Goal: Transaction & Acquisition: Subscribe to service/newsletter

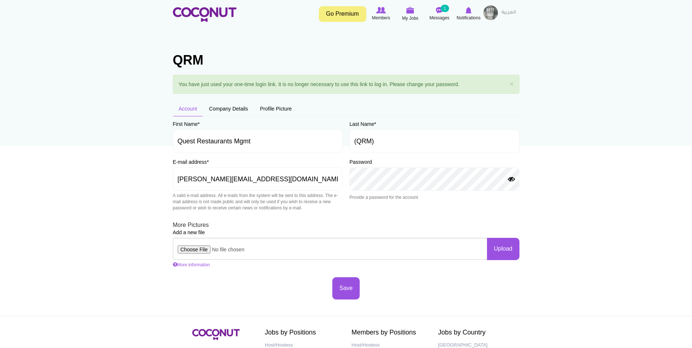
click at [512, 179] on button "Show Password" at bounding box center [511, 180] width 9 height 6
click at [346, 293] on button "Save" at bounding box center [345, 288] width 27 height 22
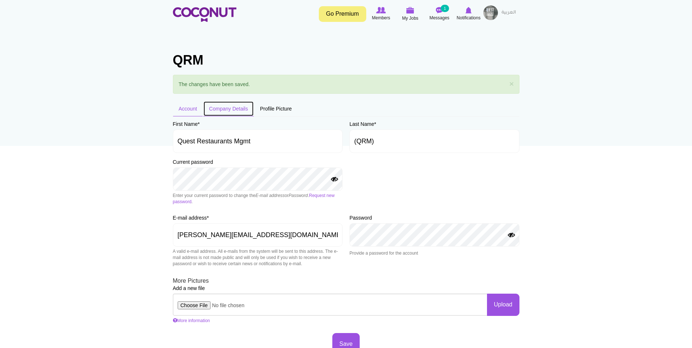
click at [233, 106] on link "Company Details" at bounding box center [228, 108] width 51 height 15
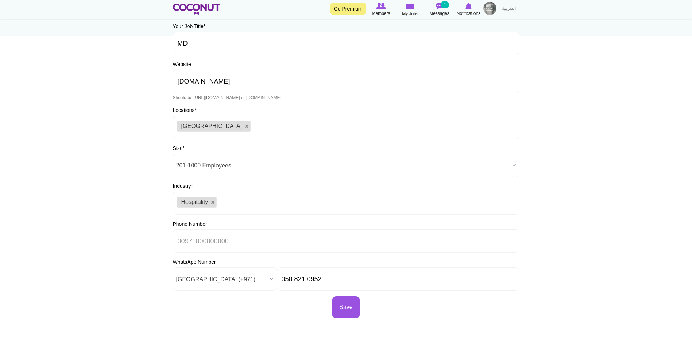
scroll to position [146, 0]
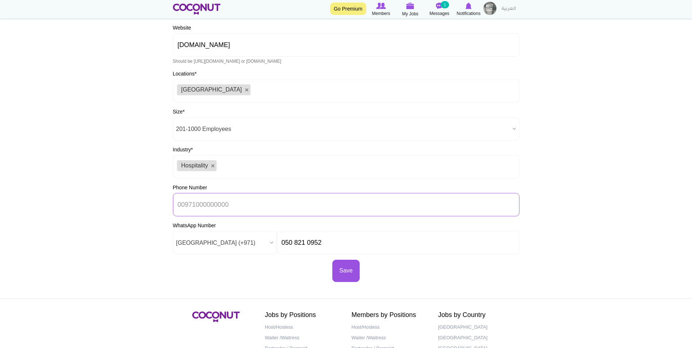
click at [197, 206] on input "Phone Number" at bounding box center [346, 204] width 347 height 23
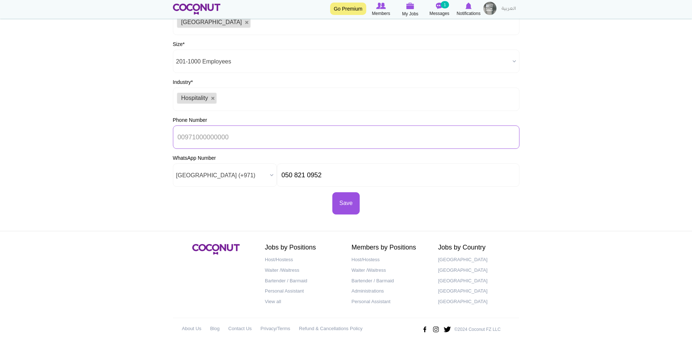
scroll to position [214, 0]
type input "0"
type input "02 666 3567"
click at [355, 204] on button "Save" at bounding box center [345, 203] width 27 height 22
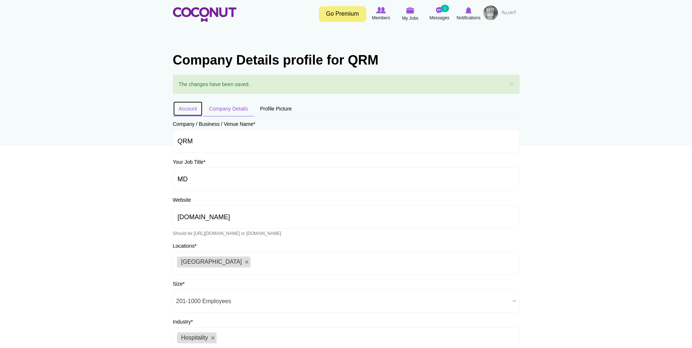
click at [189, 107] on link "Account" at bounding box center [188, 108] width 30 height 15
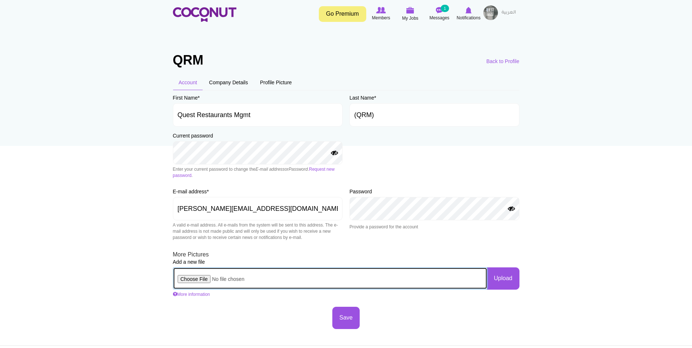
click at [202, 278] on input "file" at bounding box center [330, 278] width 314 height 22
type input "C:\fakepath\QRM.png"
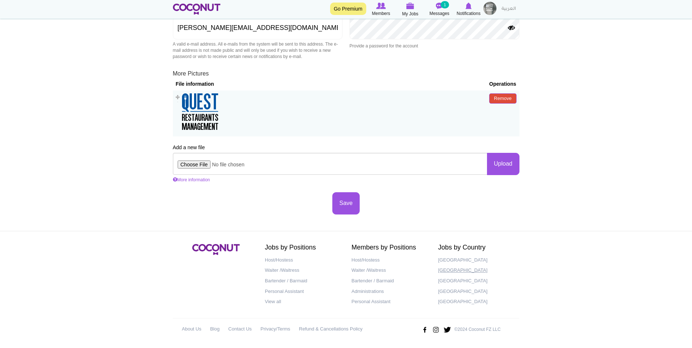
scroll to position [182, 0]
click at [351, 202] on button "Save" at bounding box center [345, 202] width 27 height 22
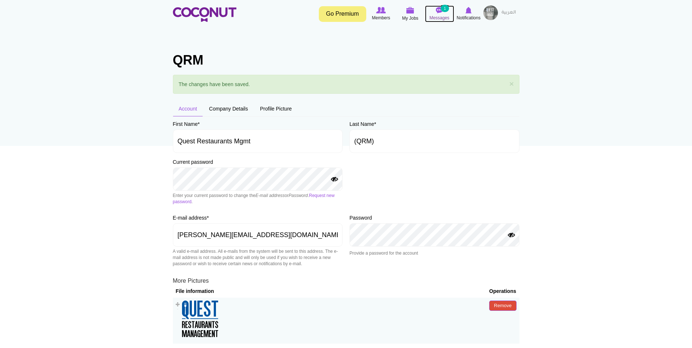
click at [438, 14] on span "Messages" at bounding box center [439, 17] width 20 height 7
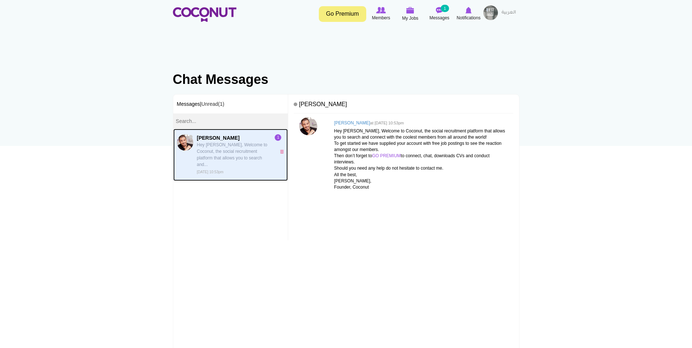
click at [227, 149] on p "Hey [PERSON_NAME], Welcome to Coconut, the social recruitment platform that all…" at bounding box center [234, 155] width 75 height 26
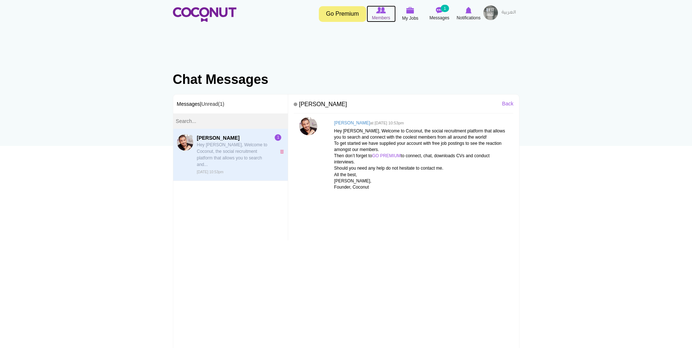
click at [383, 11] on img at bounding box center [380, 10] width 9 height 7
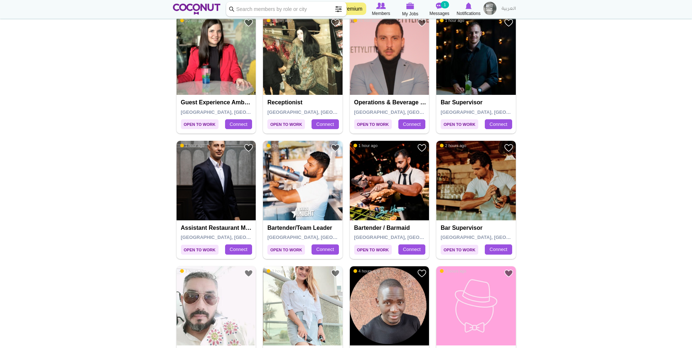
scroll to position [36, 0]
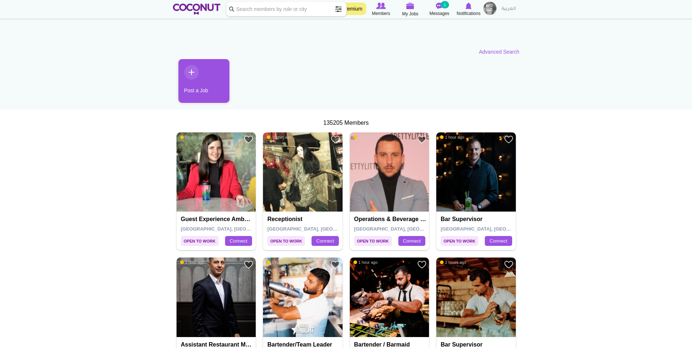
click at [276, 9] on input "Keyword" at bounding box center [286, 9] width 120 height 15
type input "Craft"
click button "Search" at bounding box center [0, 0] width 0 height 0
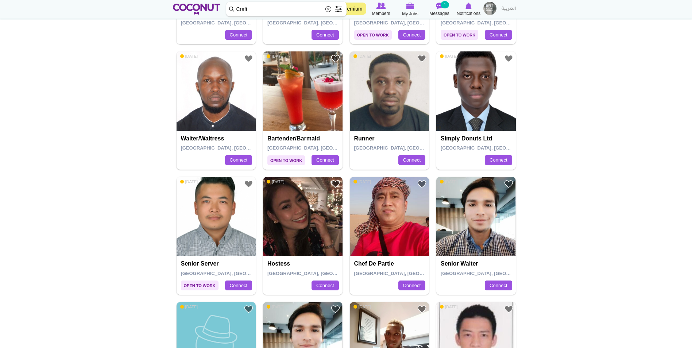
scroll to position [182, 0]
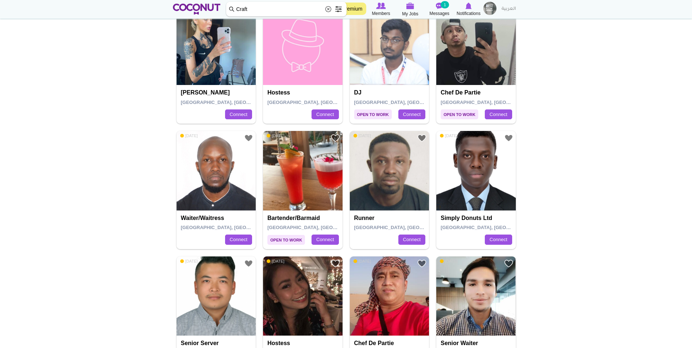
drag, startPoint x: 254, startPoint y: 8, endPoint x: 223, endPoint y: 8, distance: 31.0
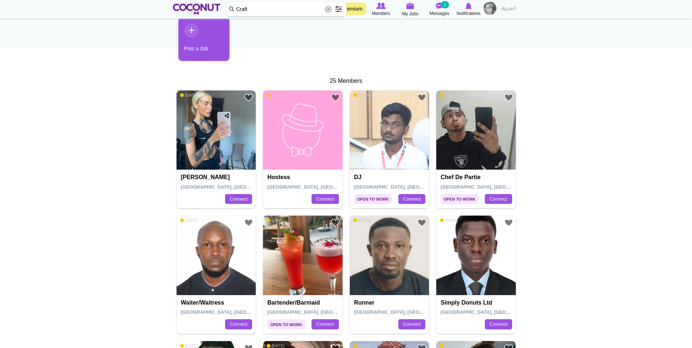
scroll to position [73, 0]
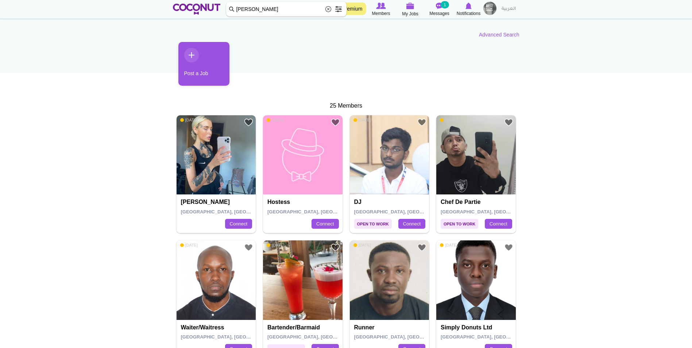
type input "[PERSON_NAME]"
click button "Search" at bounding box center [0, 0] width 0 height 0
click at [268, 11] on input "[PERSON_NAME]" at bounding box center [286, 9] width 120 height 15
click button "Search" at bounding box center [0, 0] width 0 height 0
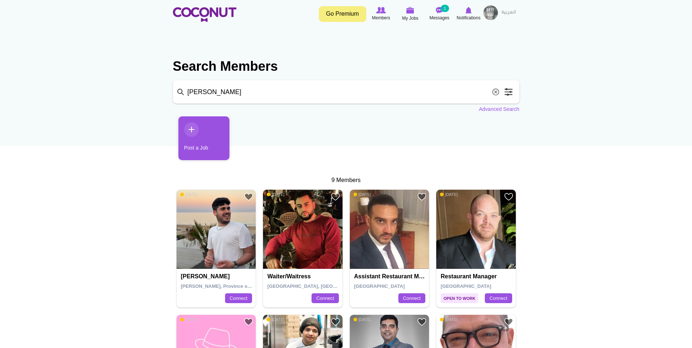
click at [508, 91] on span at bounding box center [508, 92] width 15 height 15
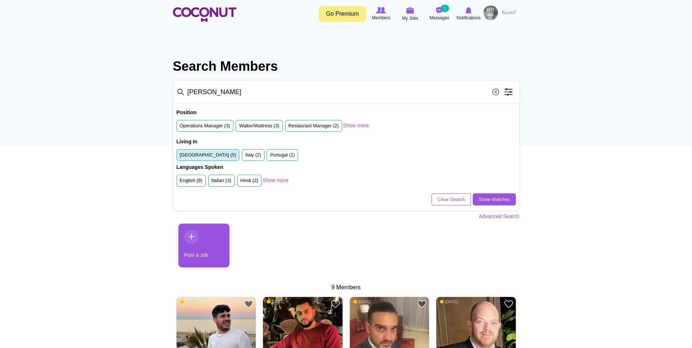
click at [210, 156] on label "[GEOGRAPHIC_DATA] (5)" at bounding box center [208, 155] width 57 height 7
click at [180, 156] on input "[GEOGRAPHIC_DATA] (5)" at bounding box center [180, 156] width 0 height 0
drag, startPoint x: 210, startPoint y: 92, endPoint x: 186, endPoint y: 92, distance: 24.1
click at [188, 92] on input "[PERSON_NAME]" at bounding box center [346, 91] width 347 height 23
type input "M"
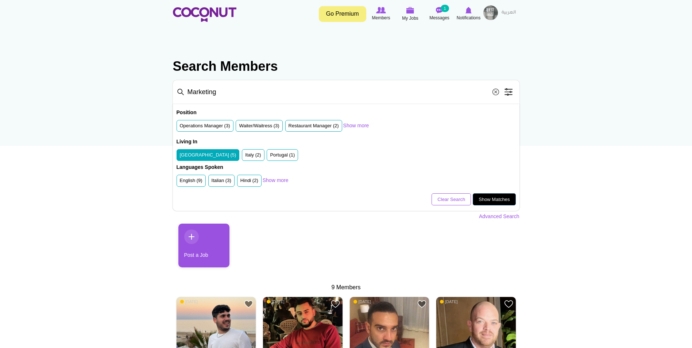
type input "Marketing"
click at [493, 198] on link "Show Matches" at bounding box center [494, 199] width 43 height 12
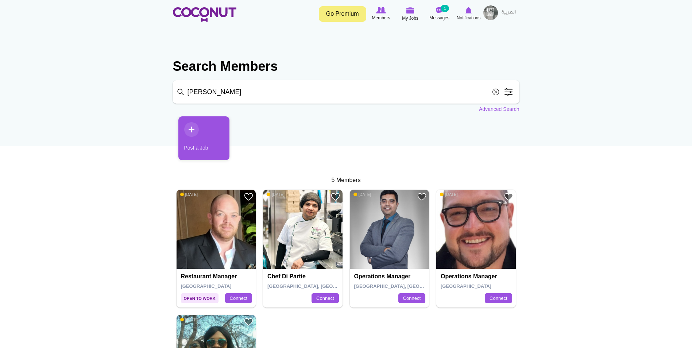
click at [341, 16] on link "Go Premium" at bounding box center [342, 14] width 47 height 16
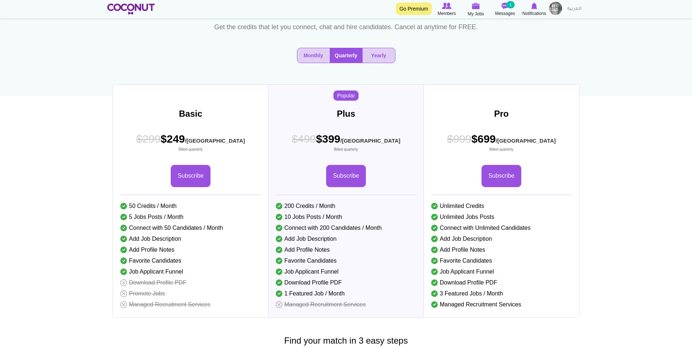
scroll to position [73, 0]
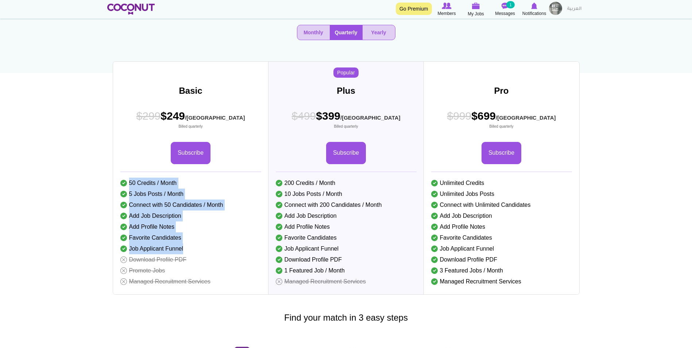
drag, startPoint x: 130, startPoint y: 201, endPoint x: 196, endPoint y: 267, distance: 93.4
click at [196, 267] on ul "50 Credits / Month 5 Jobs Posts / Month Connect with 50 Candidates / Month Add …" at bounding box center [190, 232] width 141 height 109
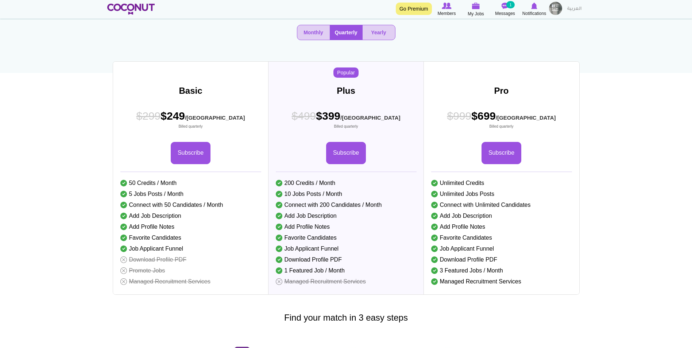
click at [198, 51] on div "Monthly Quarterly Yearly" at bounding box center [346, 35] width 478 height 33
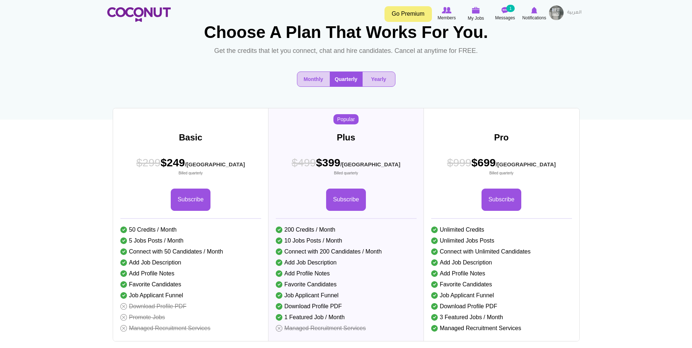
scroll to position [0, 0]
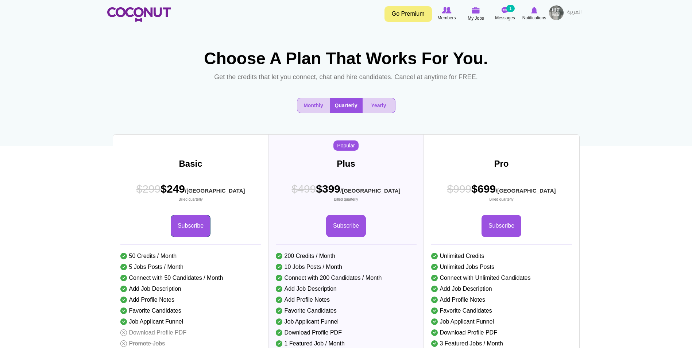
click at [200, 237] on link "Subscribe" at bounding box center [191, 226] width 40 height 22
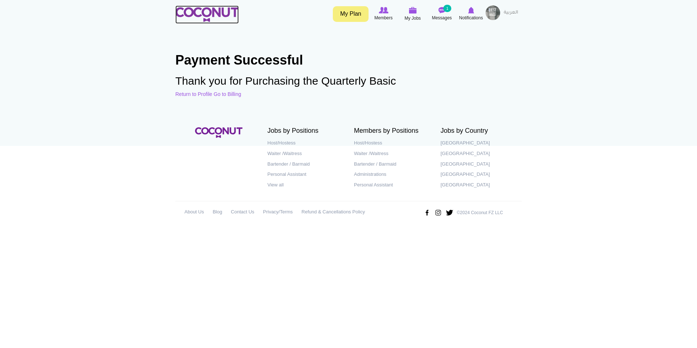
click at [219, 12] on img at bounding box center [206, 14] width 63 height 15
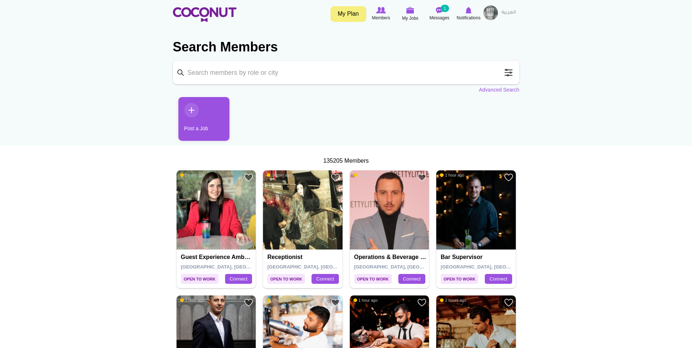
click at [510, 73] on span at bounding box center [508, 72] width 15 height 15
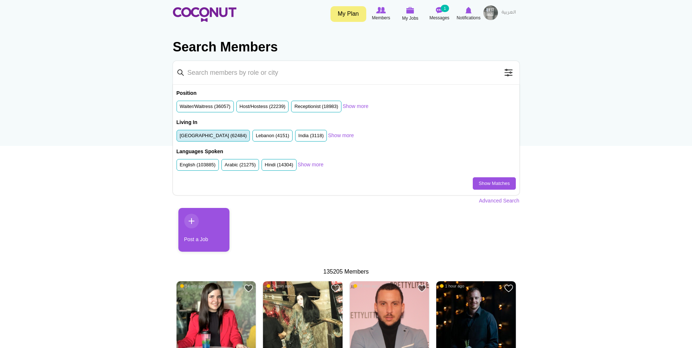
click at [214, 137] on label "United Arab Emirates (62484)" at bounding box center [213, 135] width 67 height 7
click at [180, 137] on input "United Arab Emirates (62484)" at bounding box center [180, 137] width 0 height 0
click at [225, 75] on input "Keyword" at bounding box center [346, 72] width 347 height 23
type input "Marketing"
click button "Search" at bounding box center [0, 0] width 0 height 0
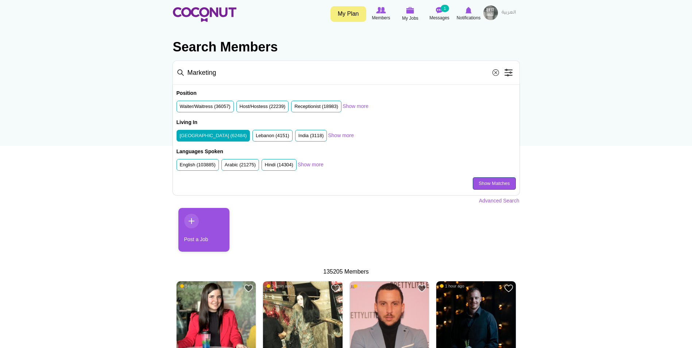
click at [487, 183] on link "Show Matches" at bounding box center [494, 183] width 43 height 12
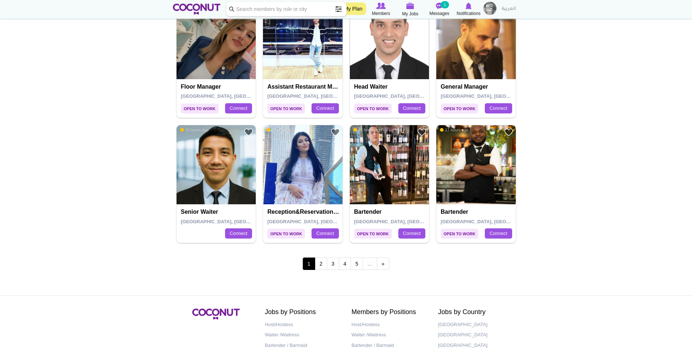
scroll to position [1204, 0]
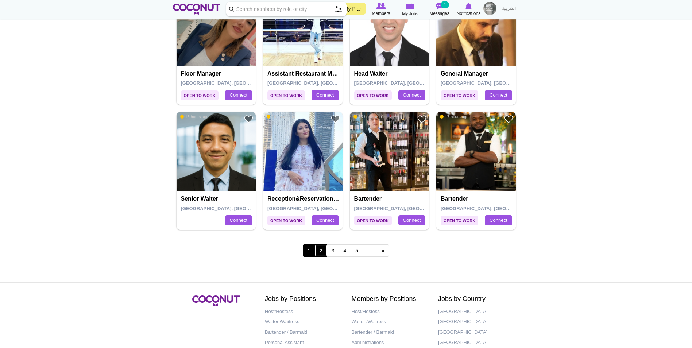
click at [322, 251] on link "2" at bounding box center [321, 250] width 12 height 12
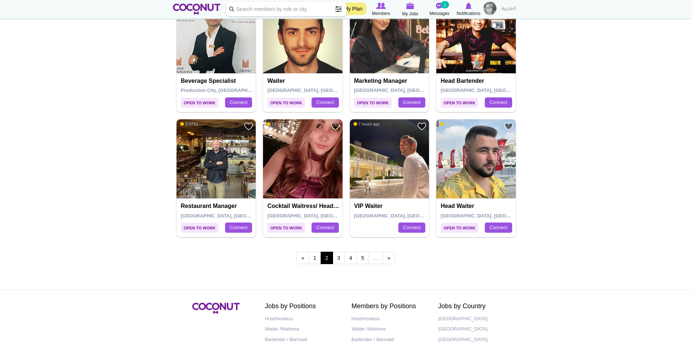
scroll to position [1204, 0]
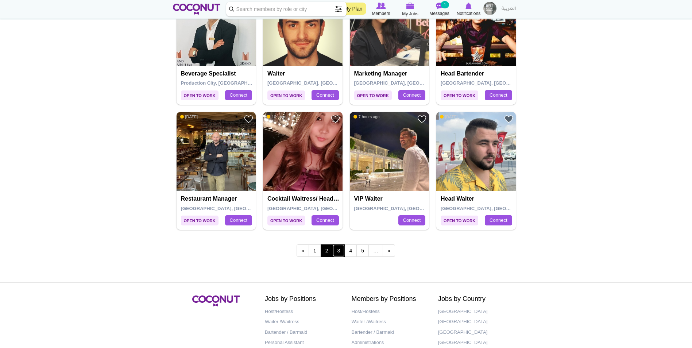
click at [340, 251] on link "3" at bounding box center [339, 250] width 12 height 12
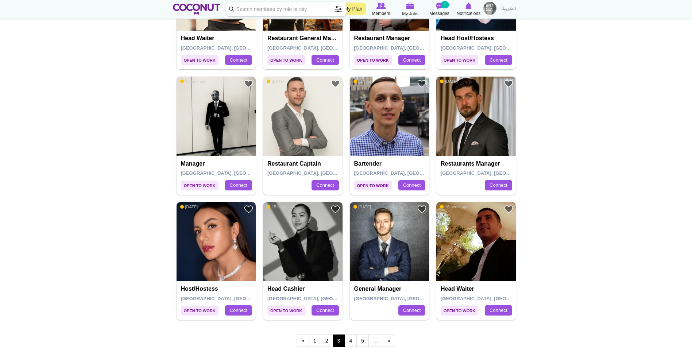
scroll to position [1167, 0]
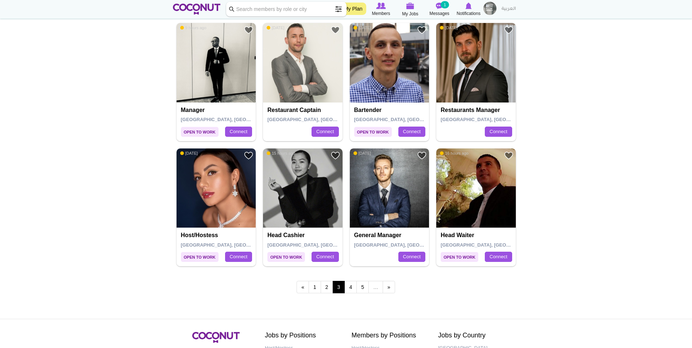
click at [385, 205] on img at bounding box center [390, 188] width 80 height 80
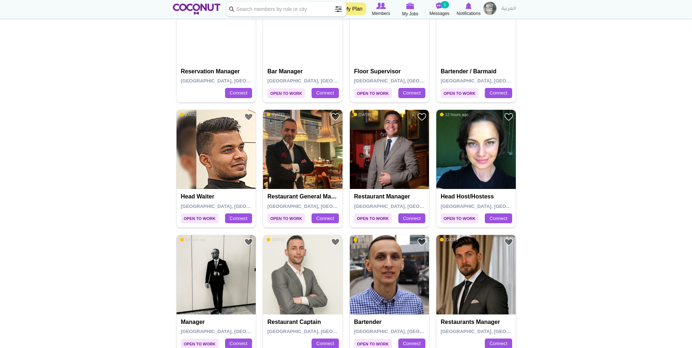
scroll to position [875, 0]
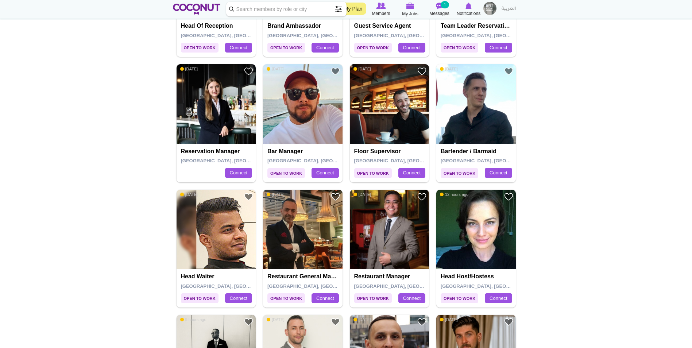
click at [258, 12] on input "Keyword" at bounding box center [286, 9] width 120 height 15
type input "Marketing Manager"
click at [338, 10] on span at bounding box center [338, 9] width 15 height 15
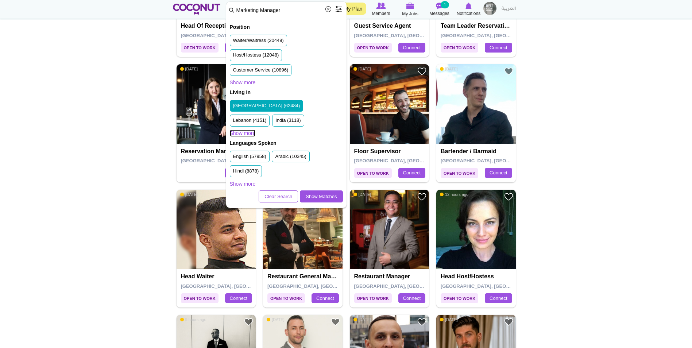
click at [249, 134] on link "Show more" at bounding box center [243, 132] width 26 height 7
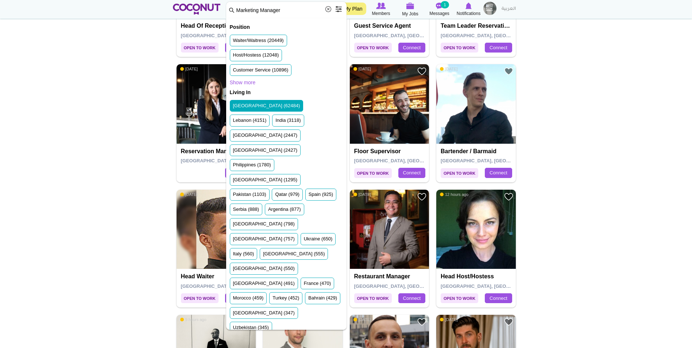
click at [325, 96] on h2 "Living In" at bounding box center [286, 92] width 113 height 7
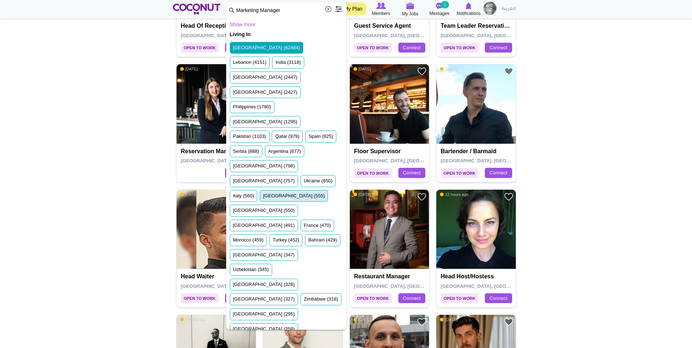
scroll to position [71, 0]
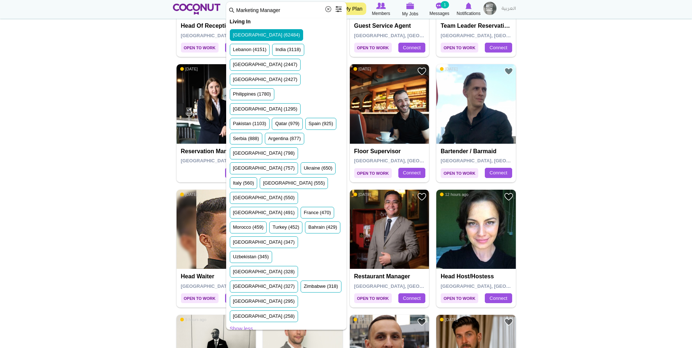
click link "Show more"
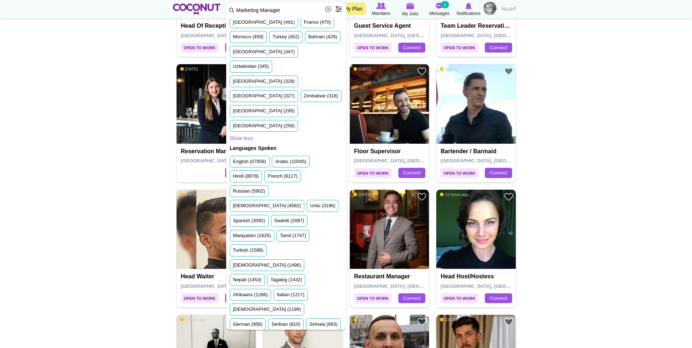
scroll to position [263, 0]
click link "Show Matches"
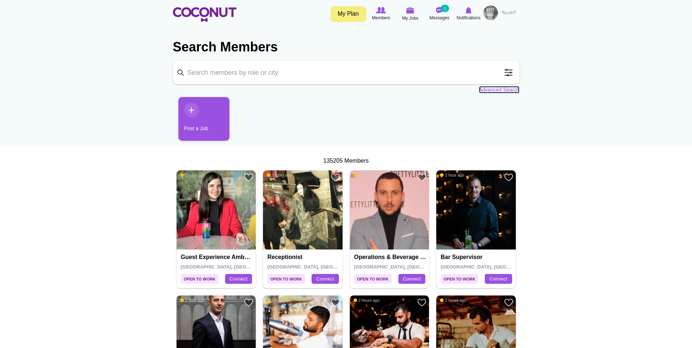
click at [505, 89] on link "Advanced Search" at bounding box center [499, 89] width 40 height 7
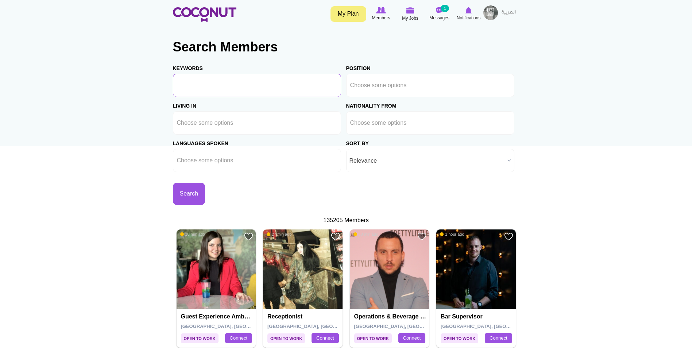
click at [250, 87] on input "Keywords" at bounding box center [257, 85] width 168 height 23
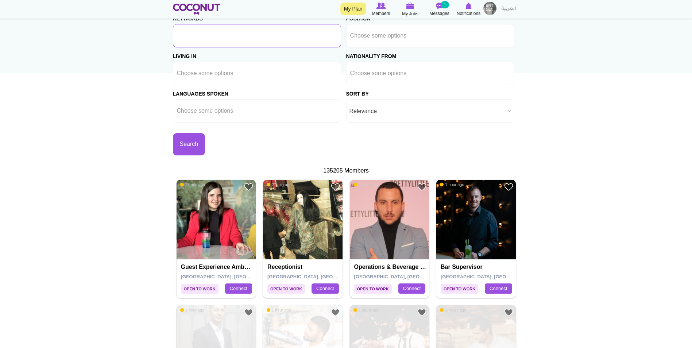
scroll to position [36, 0]
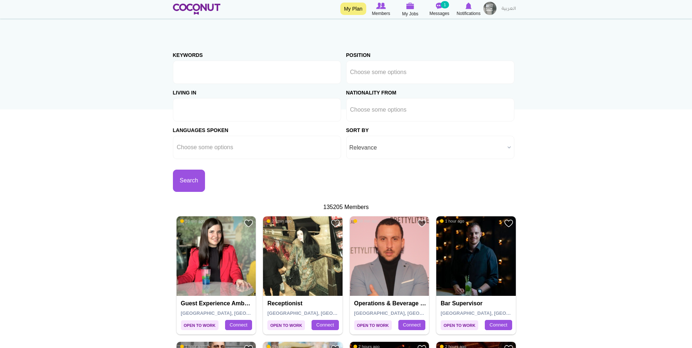
click at [233, 112] on input "text" at bounding box center [210, 110] width 66 height 7
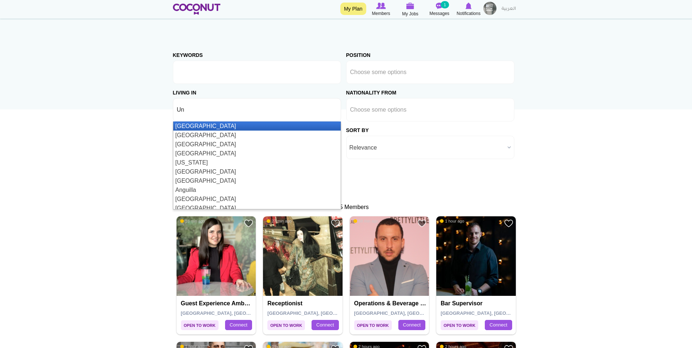
type input "Uni"
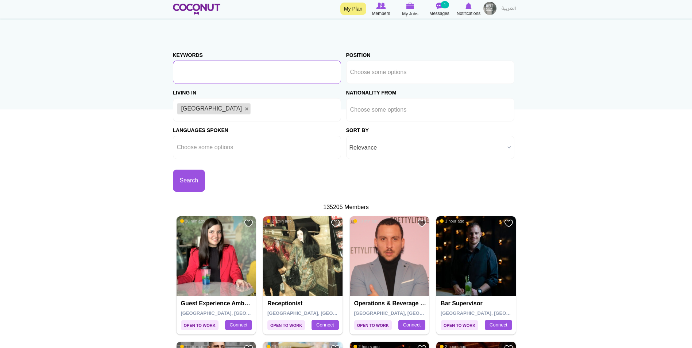
click at [296, 77] on input "Keywords" at bounding box center [257, 72] width 168 height 23
type input "Marketing; Delivery"
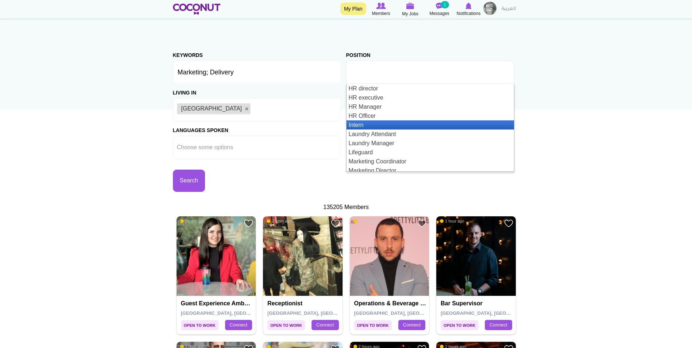
scroll to position [584, 0]
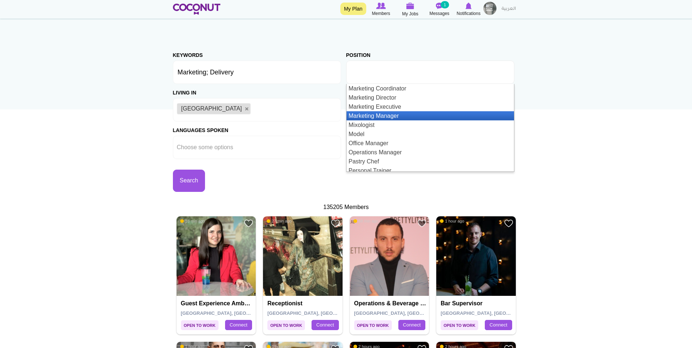
click at [405, 114] on li "Marketing Manager" at bounding box center [430, 115] width 167 height 9
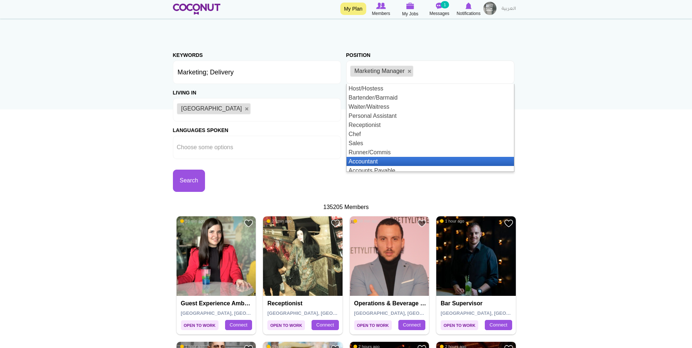
scroll to position [4, 0]
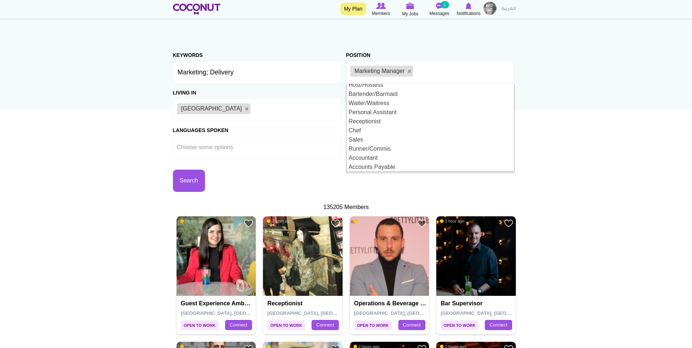
click at [447, 192] on section "Search Members Keywords Marketing; Delivery Position Host/Hostess Bartender/Bar…" at bounding box center [346, 95] width 347 height 200
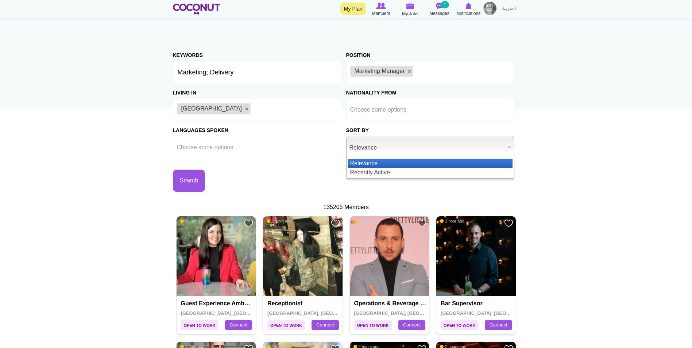
click at [407, 146] on span "Relevance" at bounding box center [426, 147] width 155 height 23
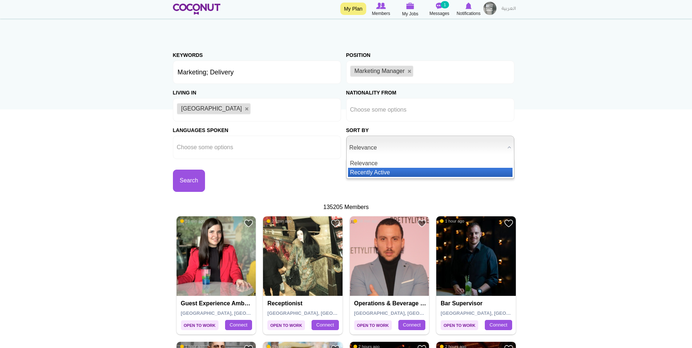
click at [395, 169] on li "Recently Active" at bounding box center [430, 172] width 164 height 9
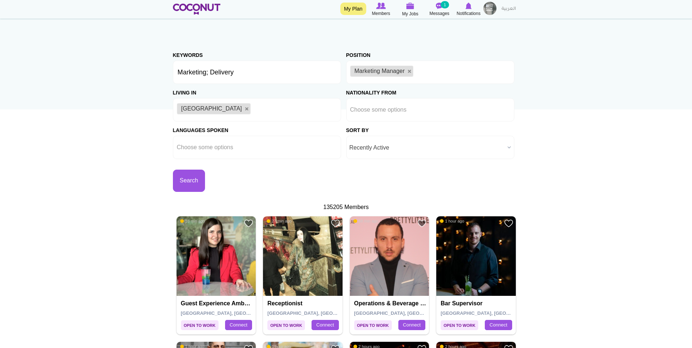
click at [394, 151] on span "Recently Active" at bounding box center [426, 147] width 155 height 23
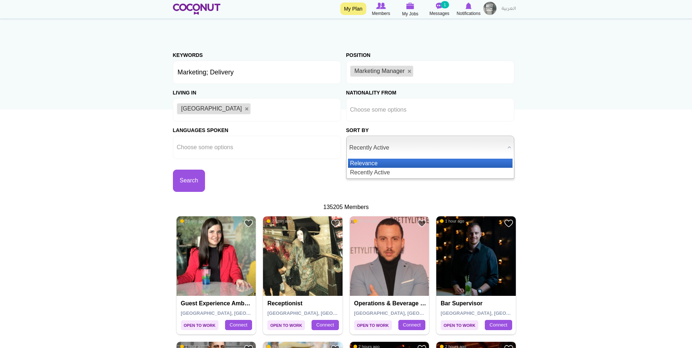
click at [379, 166] on li "Relevance" at bounding box center [430, 163] width 164 height 9
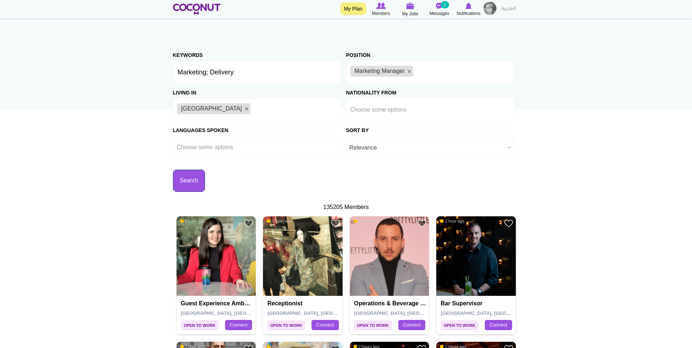
click at [192, 180] on button "Search" at bounding box center [189, 181] width 32 height 22
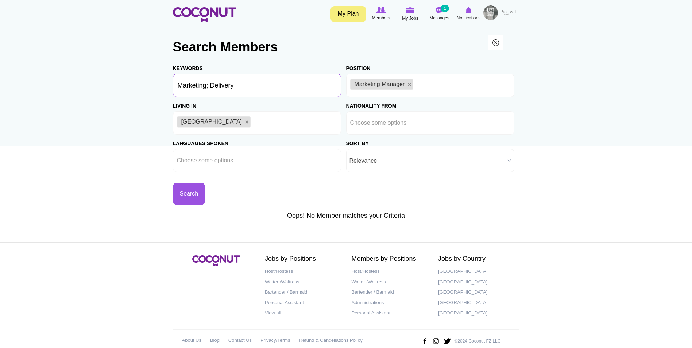
click at [216, 84] on input "Marketing; Delivery" at bounding box center [257, 85] width 168 height 23
drag, startPoint x: 209, startPoint y: 84, endPoint x: 270, endPoint y: 86, distance: 61.0
click at [268, 86] on input "Marketing; Delivery" at bounding box center [257, 85] width 168 height 23
type input "Marketing"
drag, startPoint x: 257, startPoint y: 198, endPoint x: 247, endPoint y: 195, distance: 10.2
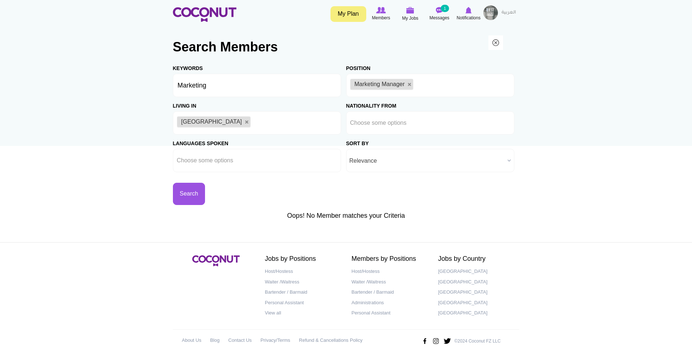
click at [257, 198] on div "Search" at bounding box center [259, 188] width 173 height 33
click at [188, 195] on button "Search" at bounding box center [189, 194] width 32 height 22
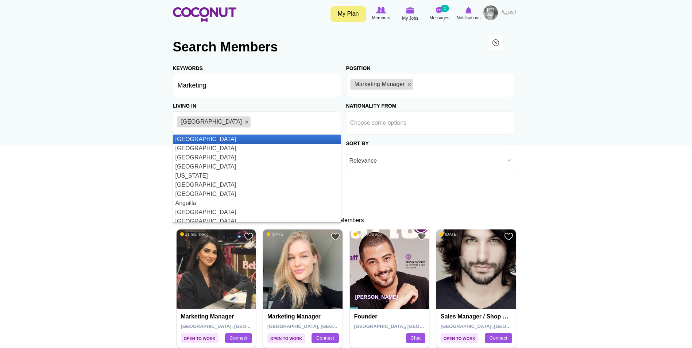
click at [274, 123] on ul "[GEOGRAPHIC_DATA]" at bounding box center [257, 122] width 168 height 23
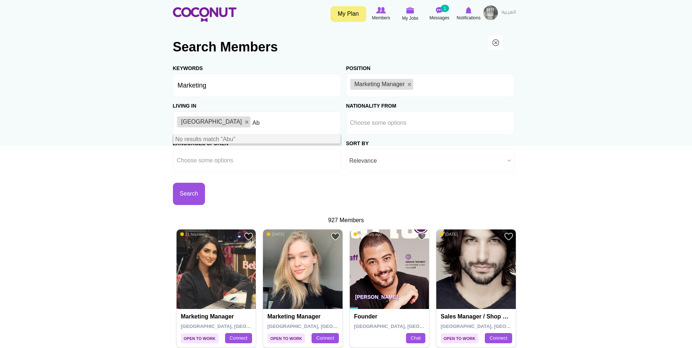
type input "A"
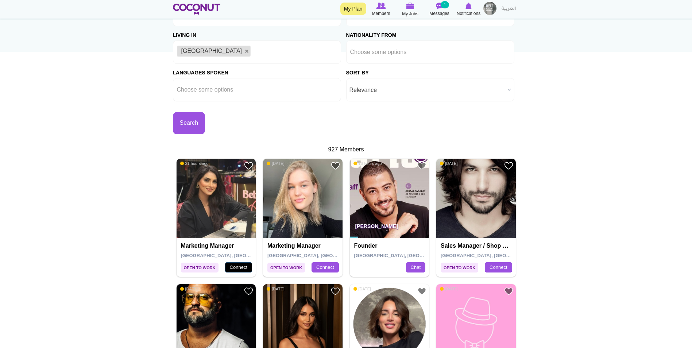
scroll to position [109, 0]
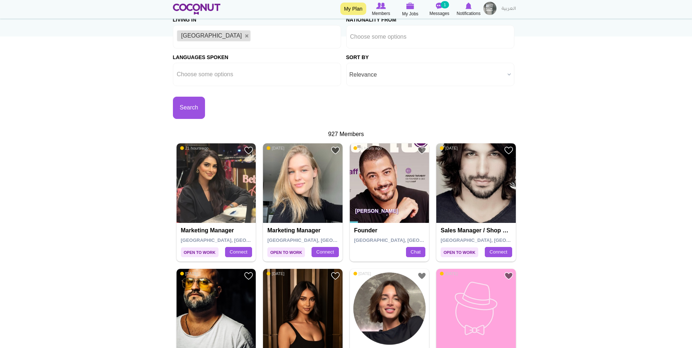
click at [218, 231] on h4 "Marketing Manager" at bounding box center [217, 230] width 73 height 7
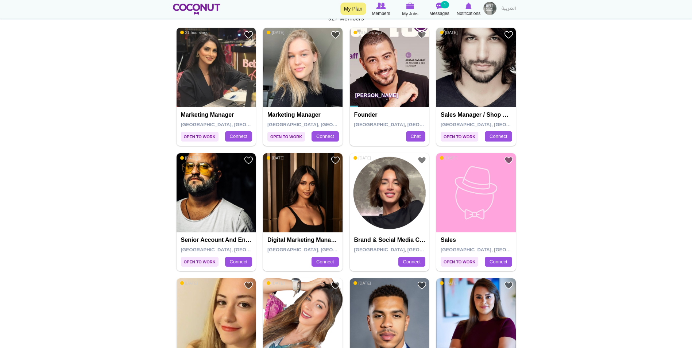
scroll to position [255, 0]
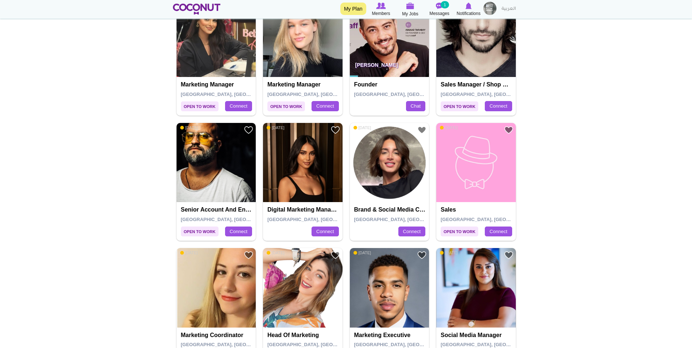
click at [229, 57] on img at bounding box center [217, 37] width 80 height 80
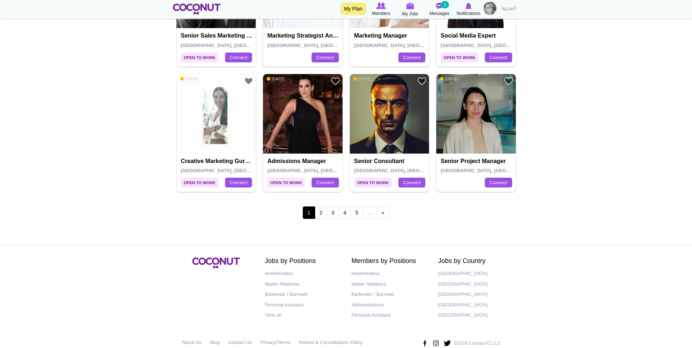
scroll to position [1313, 0]
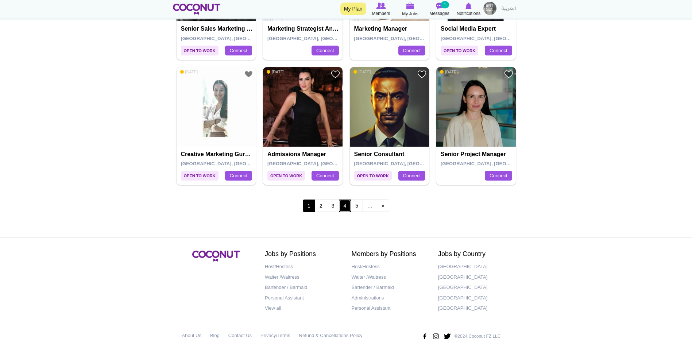
click at [341, 206] on link "4" at bounding box center [345, 206] width 12 height 12
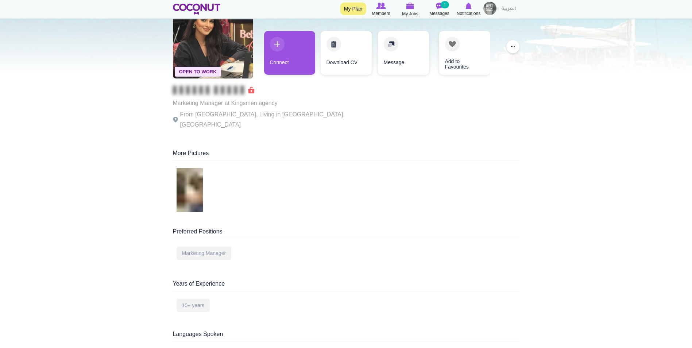
scroll to position [36, 0]
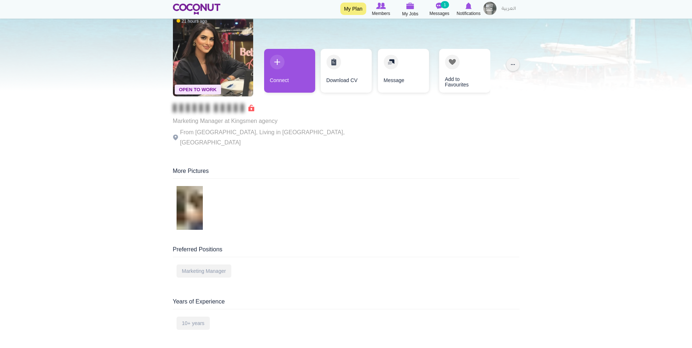
click at [509, 65] on button "..." at bounding box center [512, 64] width 13 height 13
click at [225, 153] on div "Open To Work 21 hours ago Marketing Manager at Kingsmen agency From [GEOGRAPHIC…" at bounding box center [345, 285] width 357 height 546
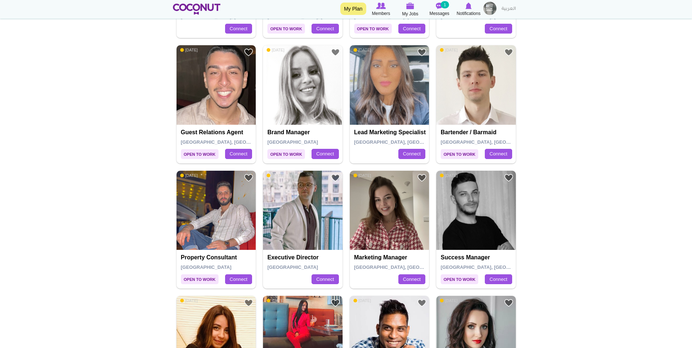
scroll to position [839, 0]
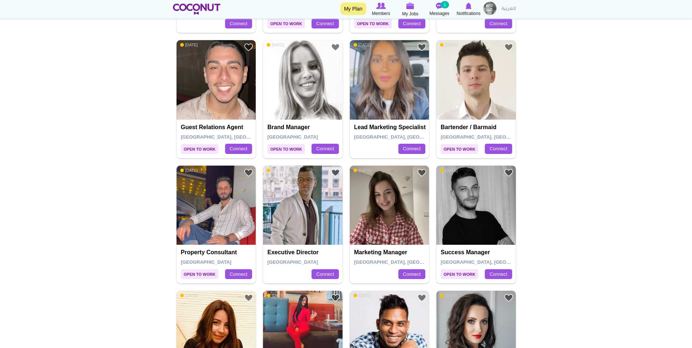
click at [468, 210] on img at bounding box center [476, 206] width 80 height 80
